Goal: Find specific page/section

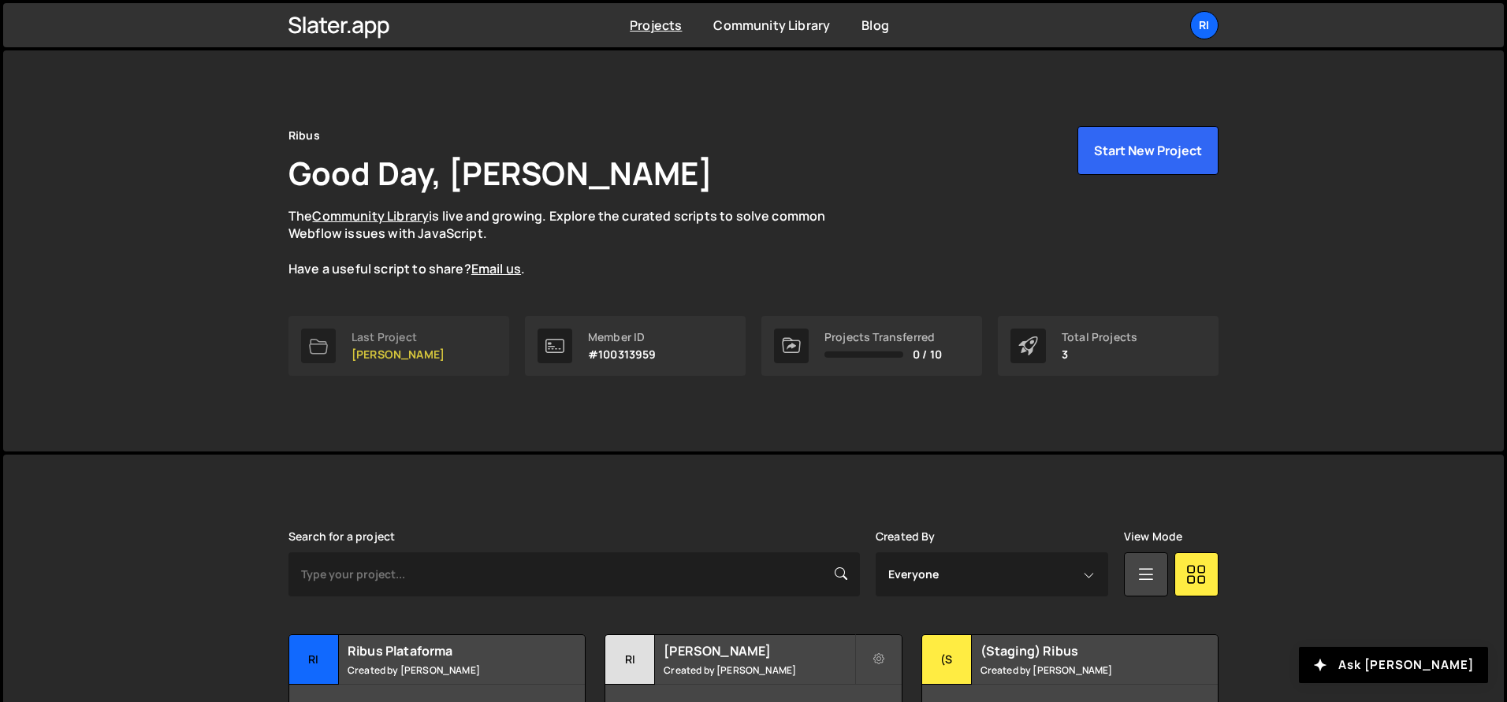
click at [459, 356] on link "Last Project Ribus - Rodrigo" at bounding box center [399, 346] width 221 height 60
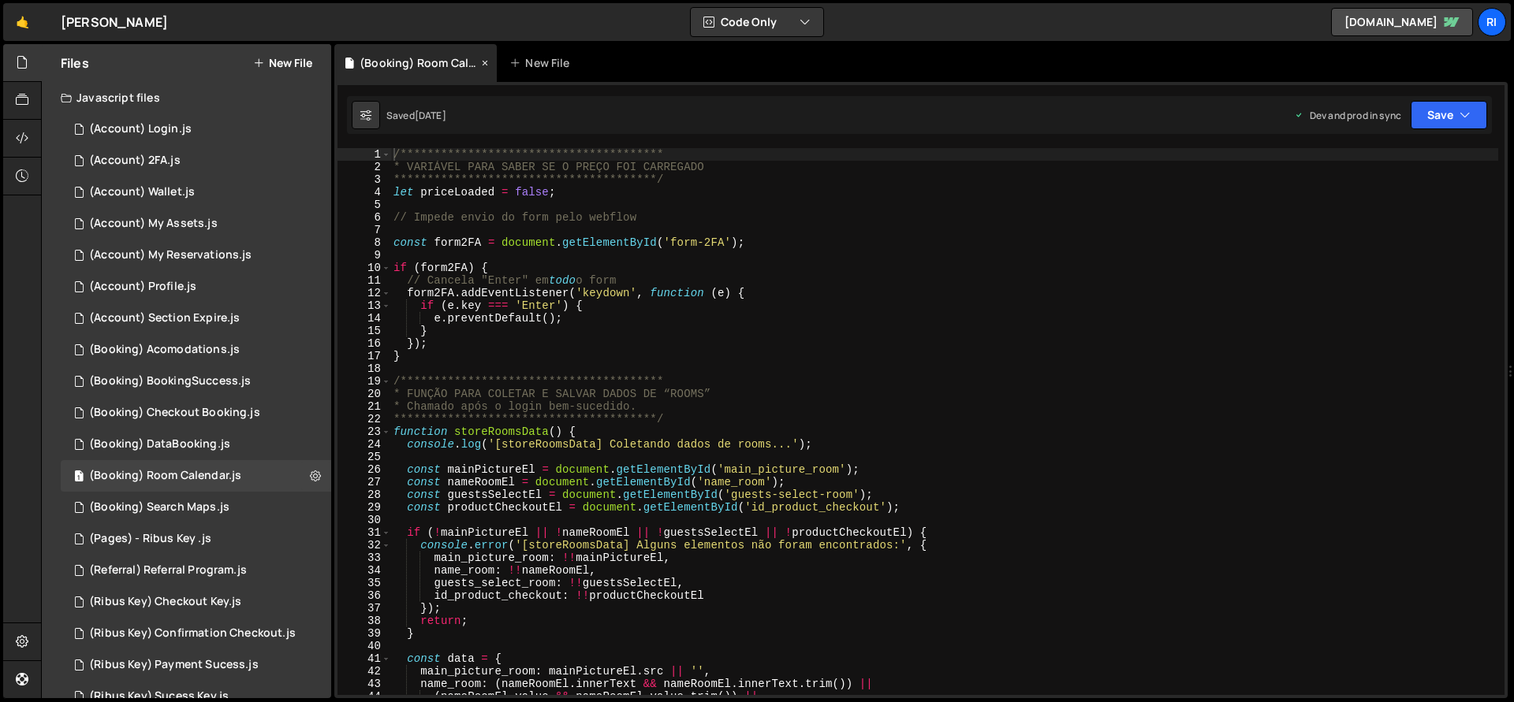
click at [481, 59] on icon at bounding box center [484, 63] width 11 height 16
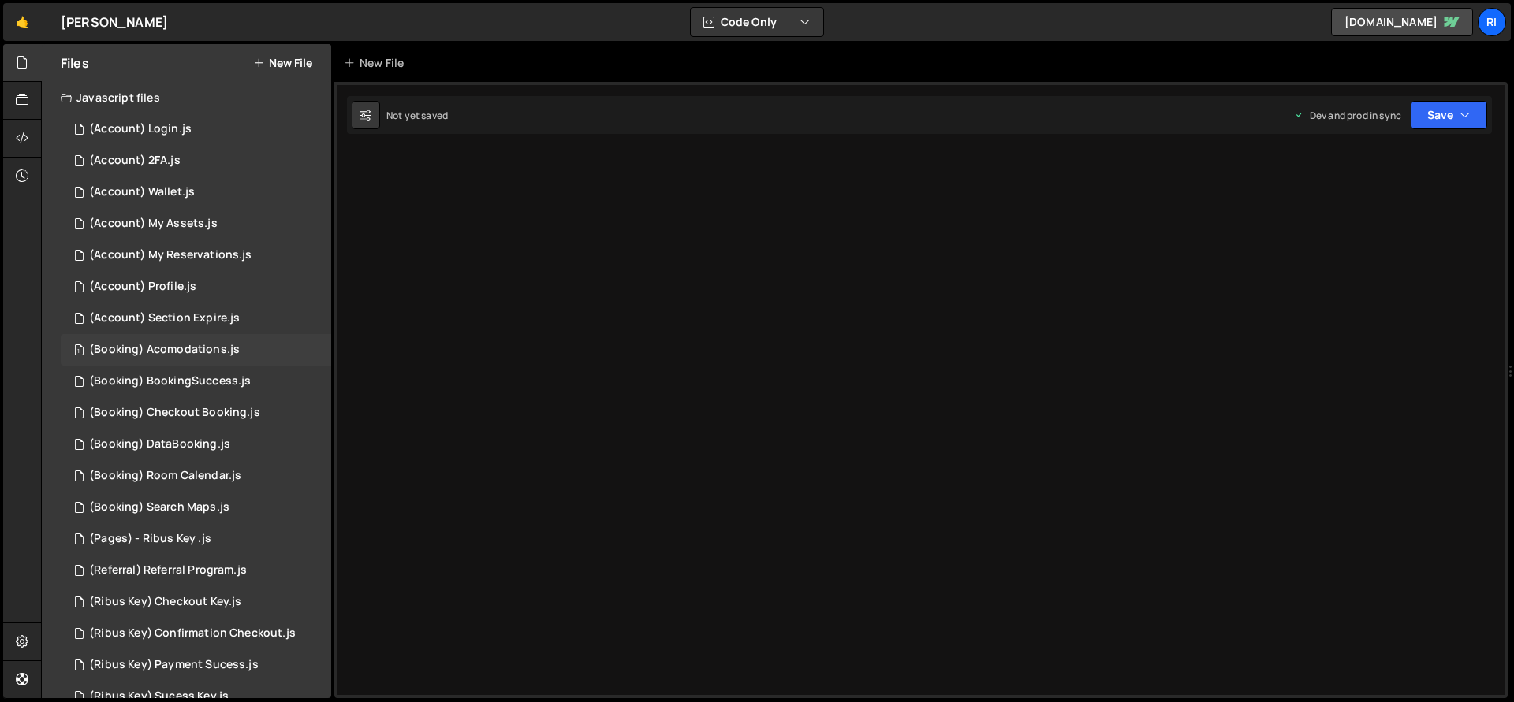
click at [189, 343] on div "(Booking) Acomodations.js" at bounding box center [164, 350] width 151 height 14
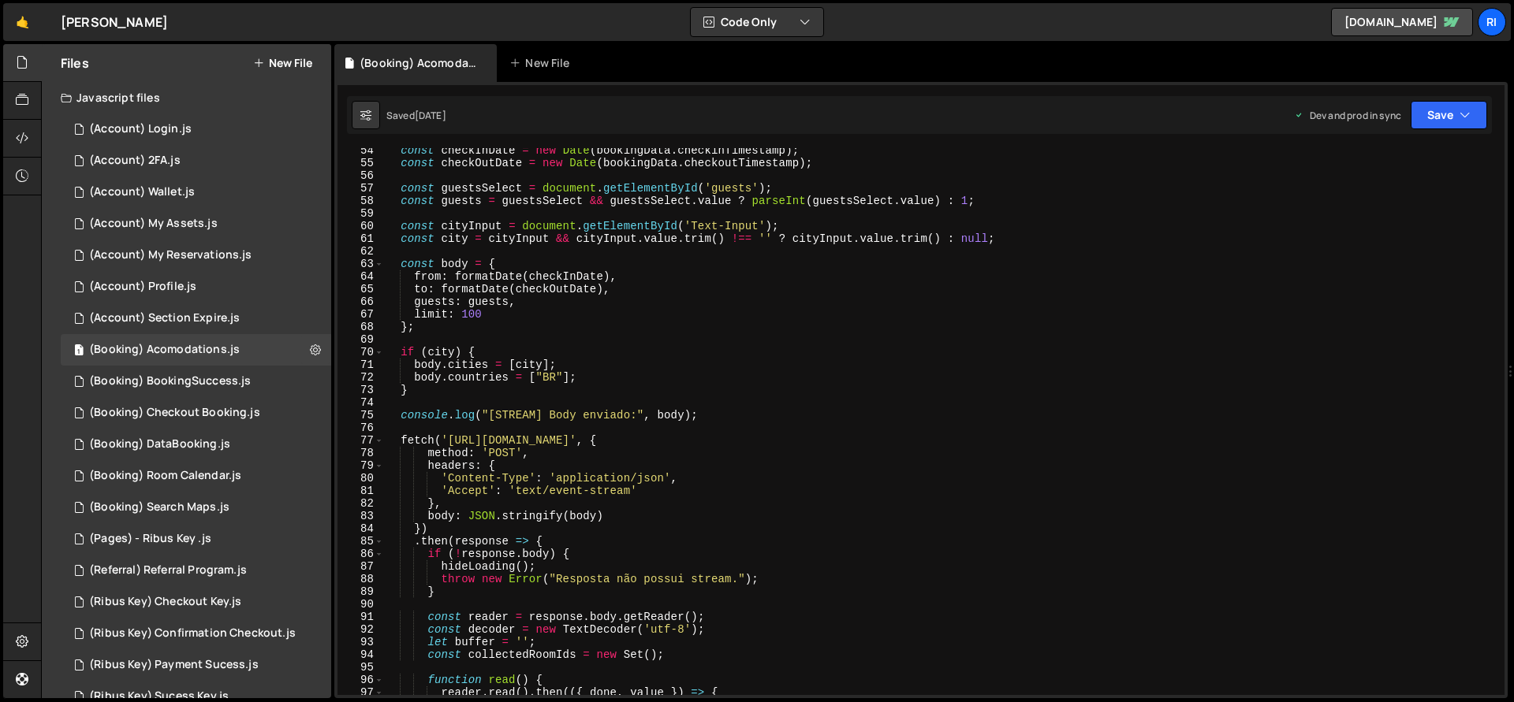
scroll to position [672, 0]
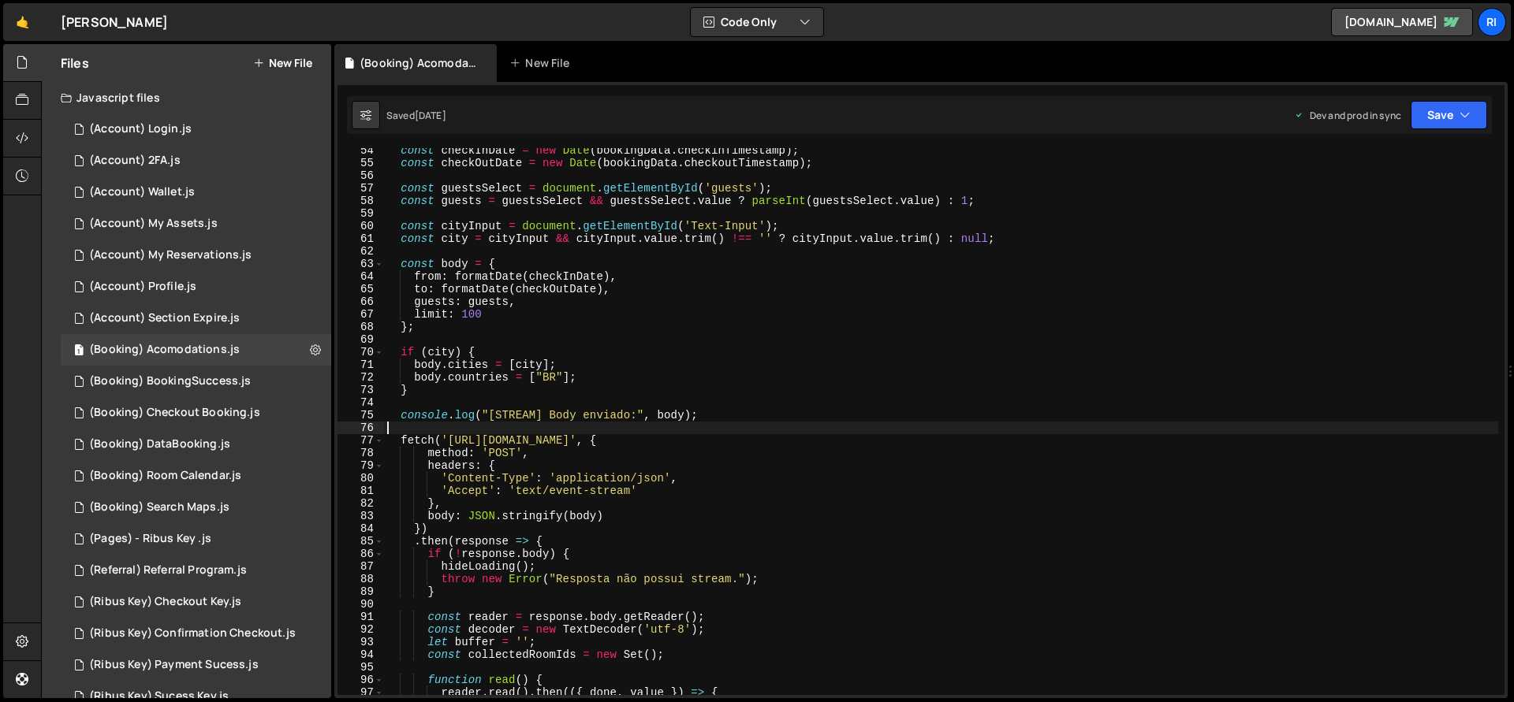
click at [952, 428] on div "const checkInDate = new Date ( bookingData . checkinTimestamp ) ; const checkOu…" at bounding box center [941, 430] width 1114 height 572
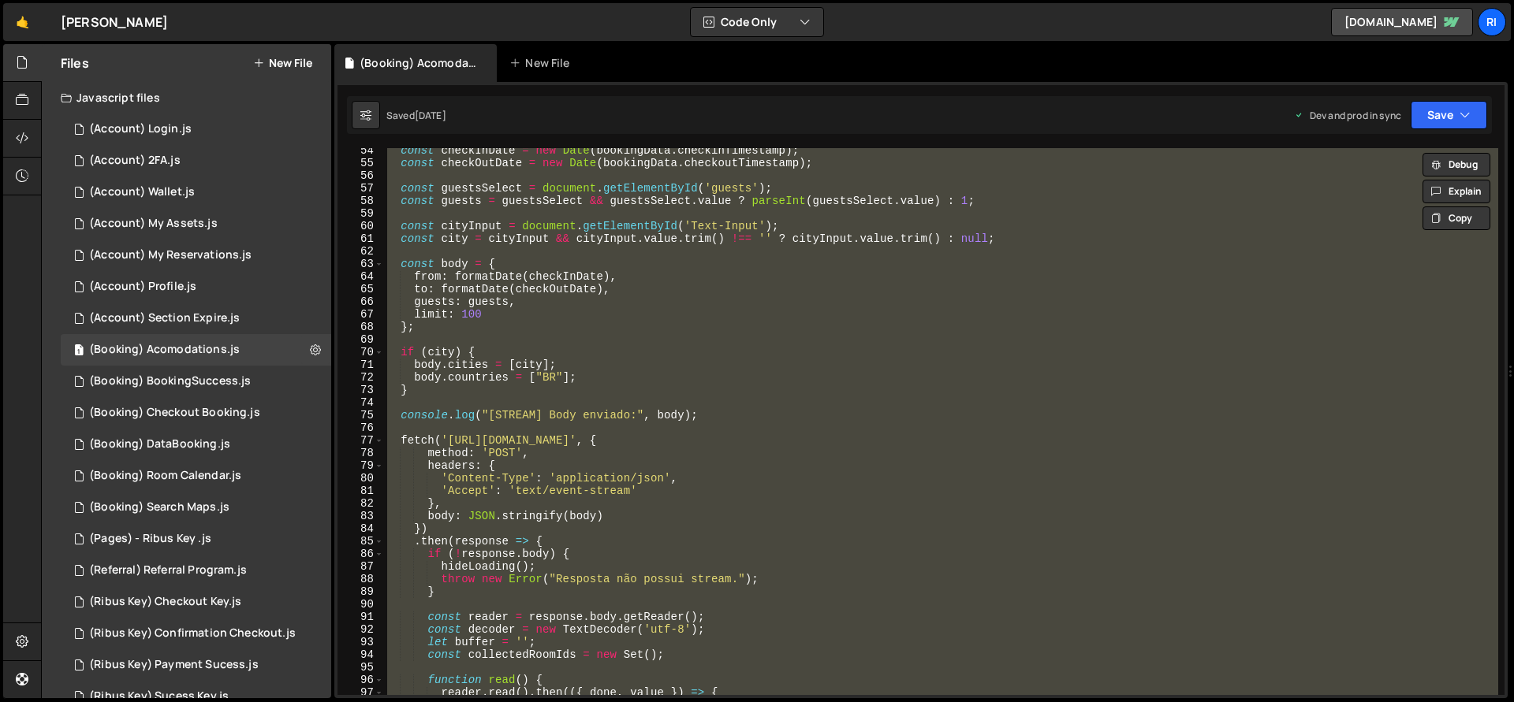
click at [893, 489] on div "const checkInDate = new Date ( bookingData . checkinTimestamp ) ; const checkOu…" at bounding box center [941, 421] width 1114 height 547
type textarea "'Accept': 'text/event-stream'"
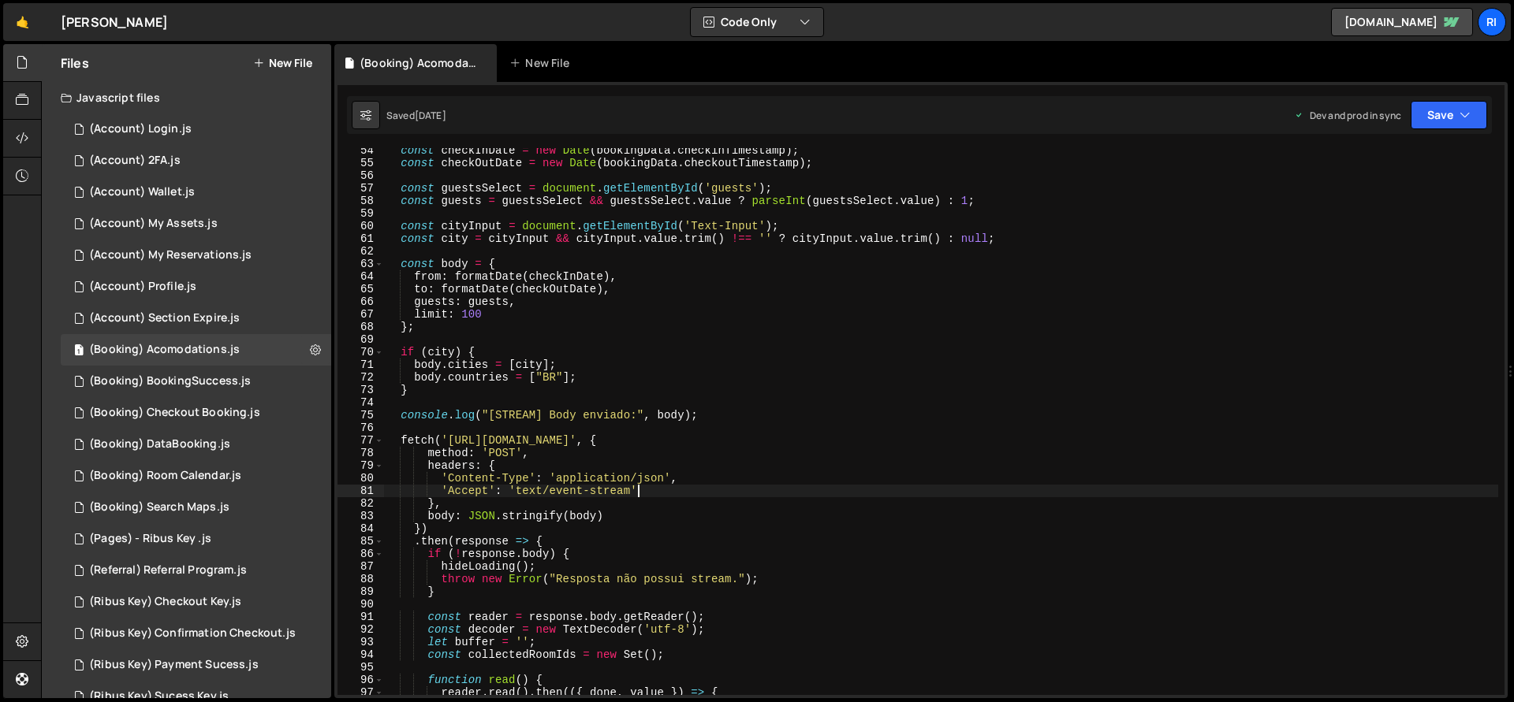
scroll to position [685, 0]
